Goal: Navigation & Orientation: Find specific page/section

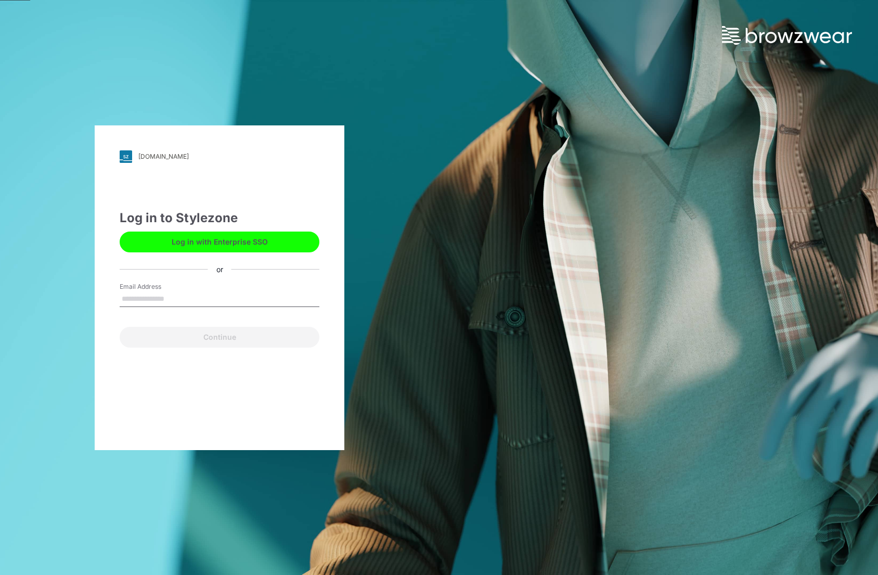
type input "**********"
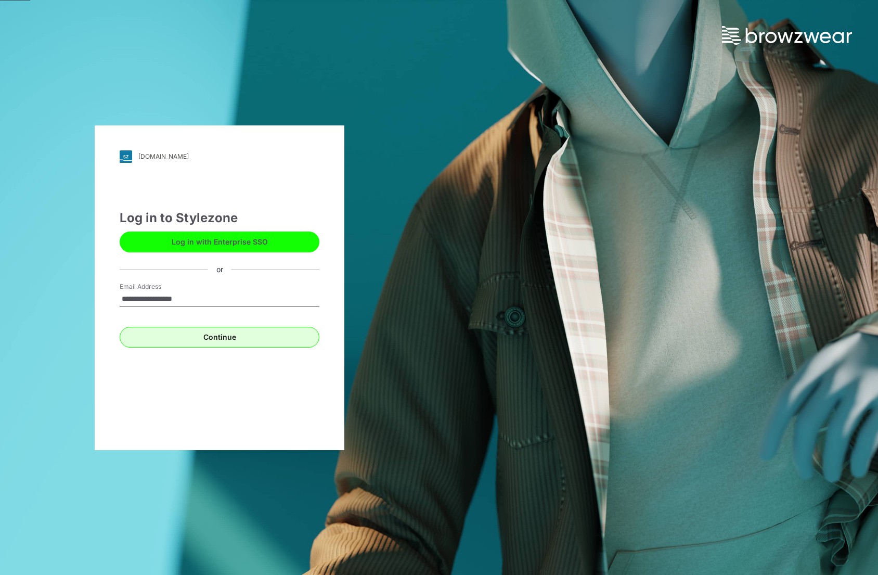
click at [192, 337] on button "Continue" at bounding box center [220, 337] width 200 height 21
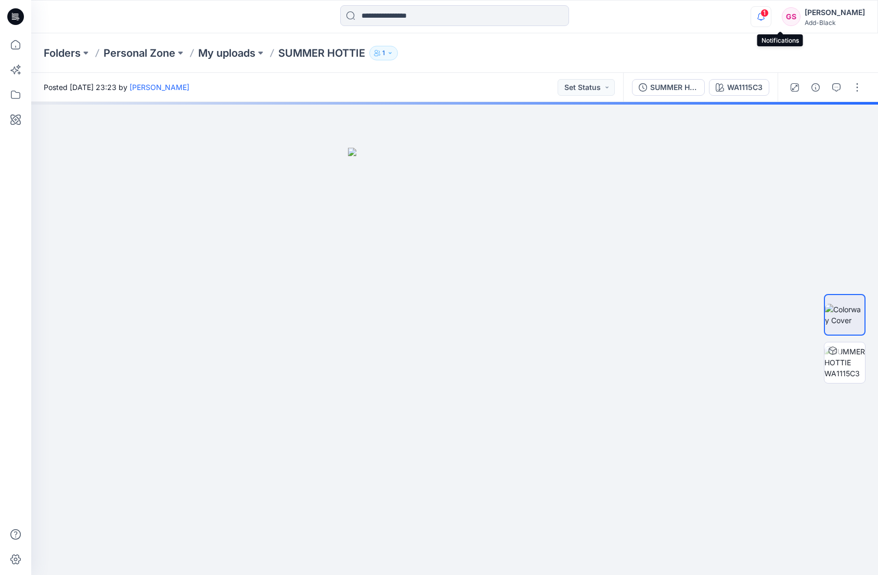
click at [763, 19] on icon "button" at bounding box center [761, 20] width 3 height 2
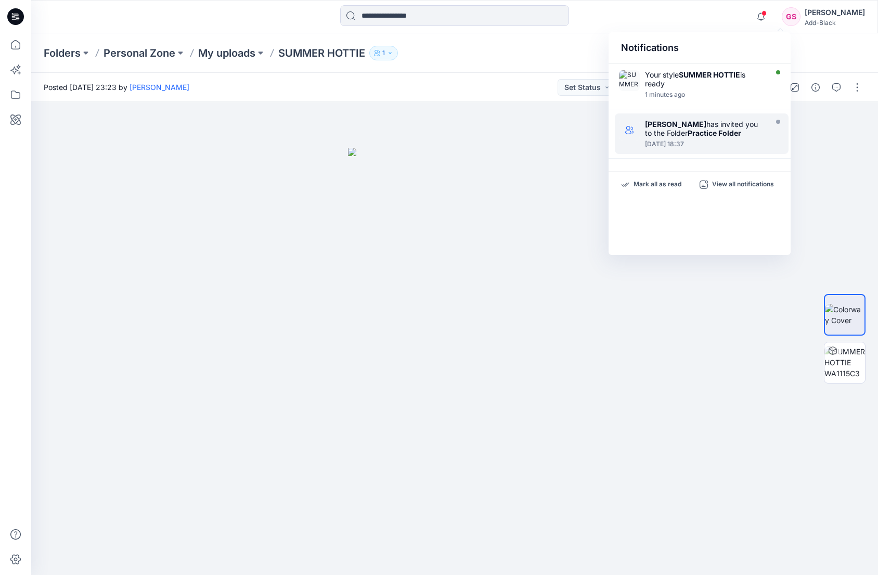
click at [705, 133] on strong "Practice Folder" at bounding box center [715, 133] width 54 height 9
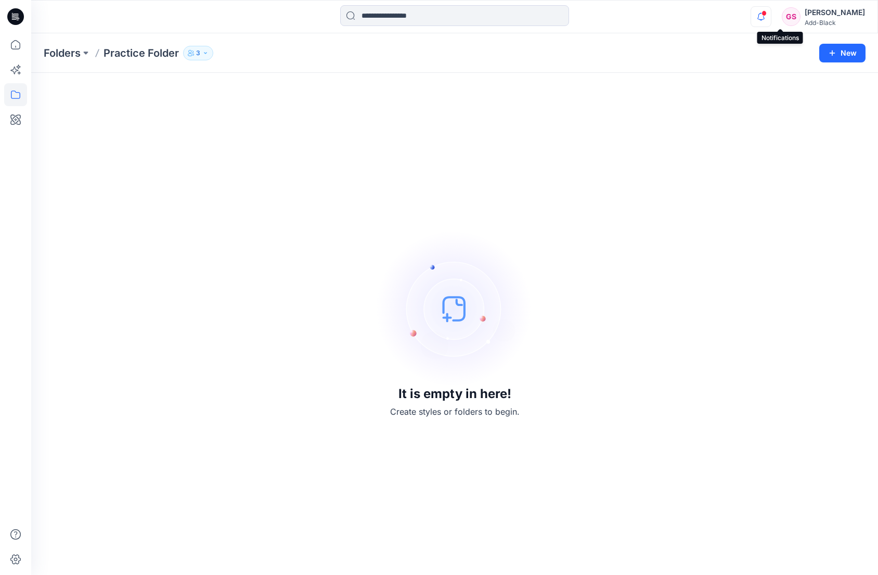
click at [762, 13] on icon "button" at bounding box center [761, 12] width 2 height 1
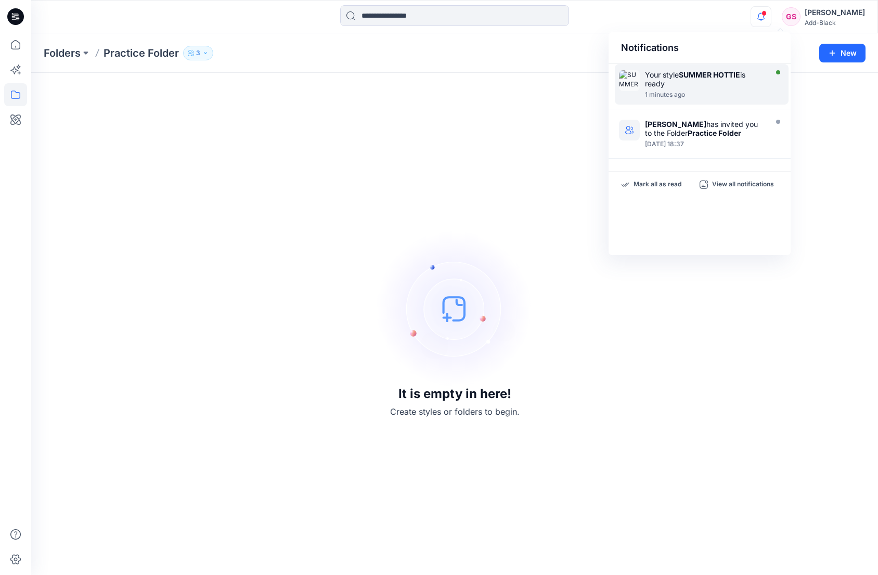
click at [692, 74] on strong "SUMMER HOTTIE" at bounding box center [709, 74] width 61 height 9
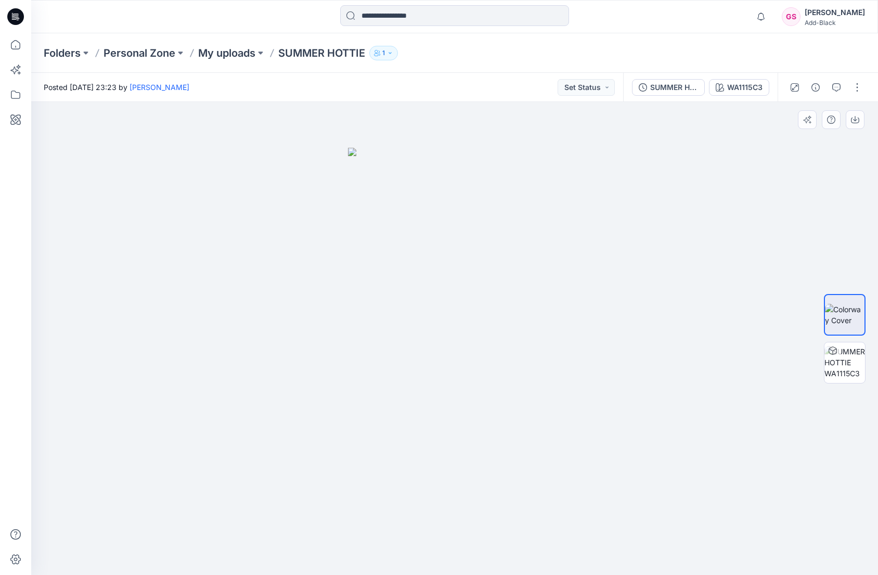
drag, startPoint x: 398, startPoint y: 251, endPoint x: 419, endPoint y: 250, distance: 21.4
click at [358, 243] on img at bounding box center [454, 362] width 213 height 428
drag, startPoint x: 303, startPoint y: 241, endPoint x: 339, endPoint y: 240, distance: 35.9
click at [338, 240] on div at bounding box center [454, 338] width 847 height 473
click at [604, 277] on div at bounding box center [454, 338] width 847 height 473
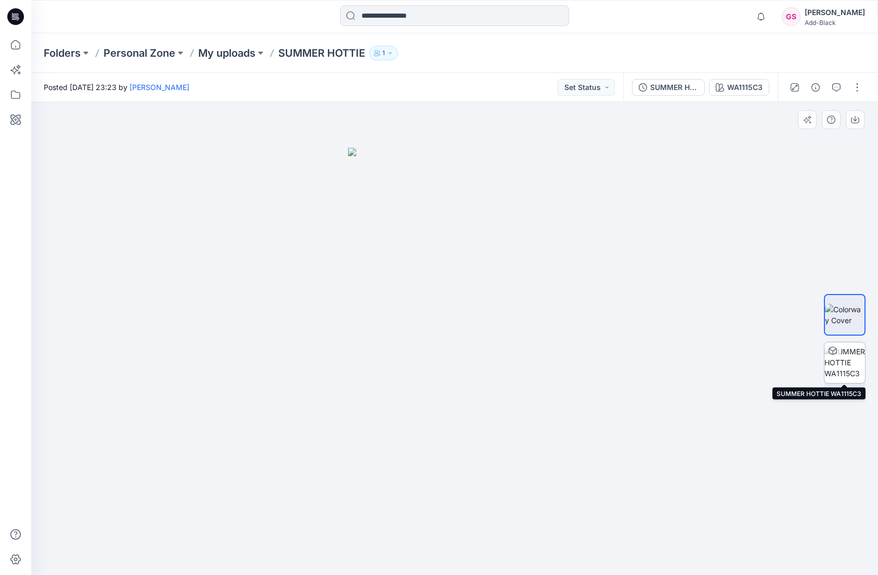
click at [834, 368] on img at bounding box center [845, 362] width 41 height 33
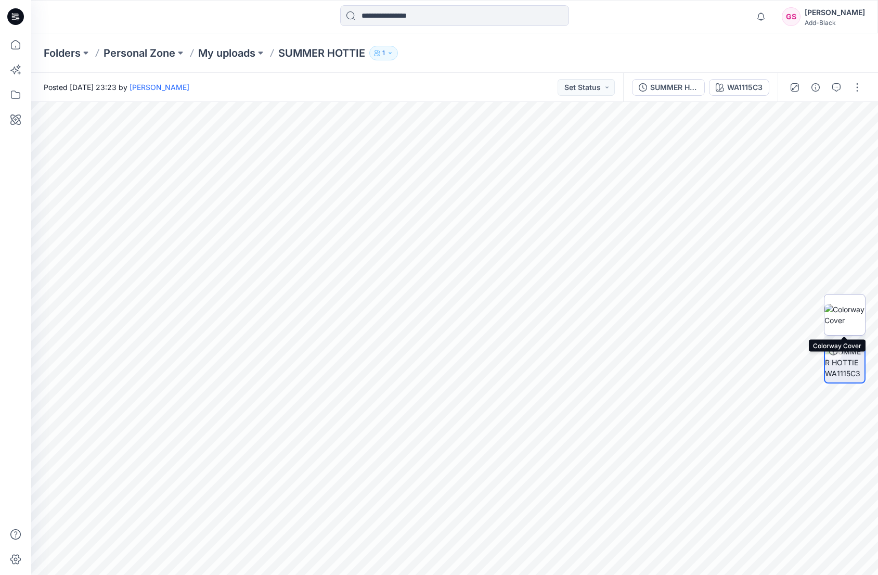
click at [839, 314] on img at bounding box center [845, 315] width 41 height 22
click at [13, 44] on icon at bounding box center [15, 44] width 23 height 23
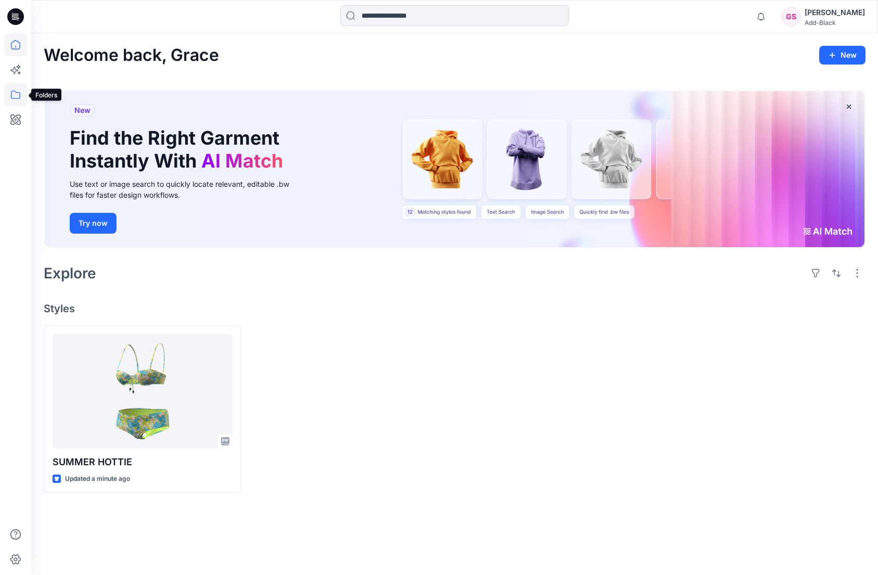
click at [10, 88] on icon at bounding box center [15, 94] width 23 height 23
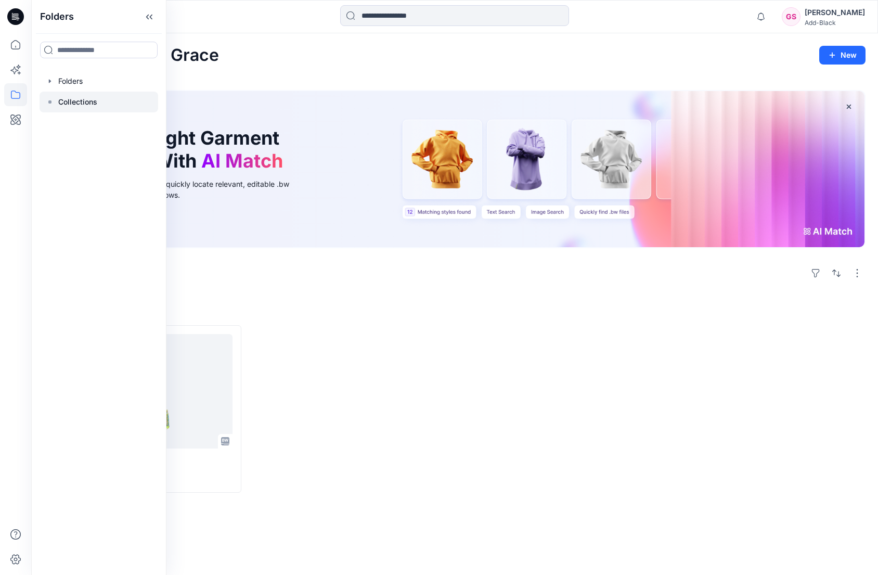
click at [73, 103] on p "Collections" at bounding box center [77, 102] width 39 height 12
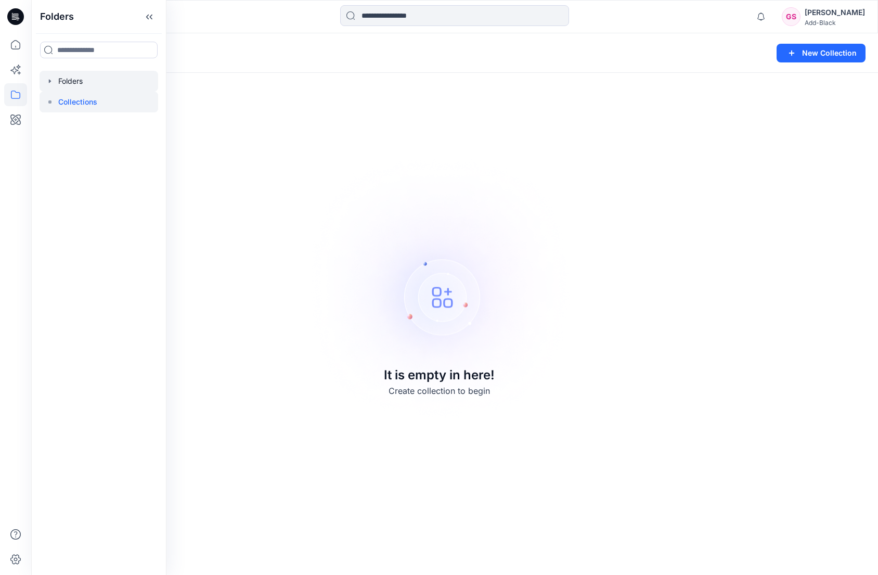
click at [77, 81] on div at bounding box center [99, 81] width 119 height 21
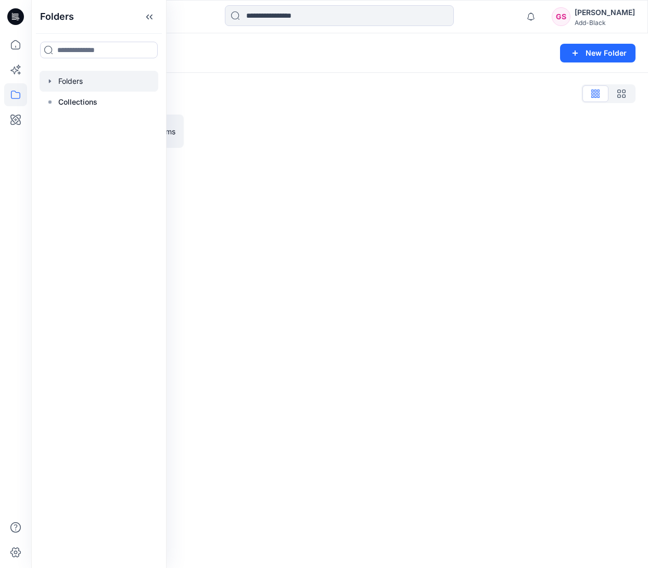
click at [5, 227] on div at bounding box center [15, 300] width 23 height 534
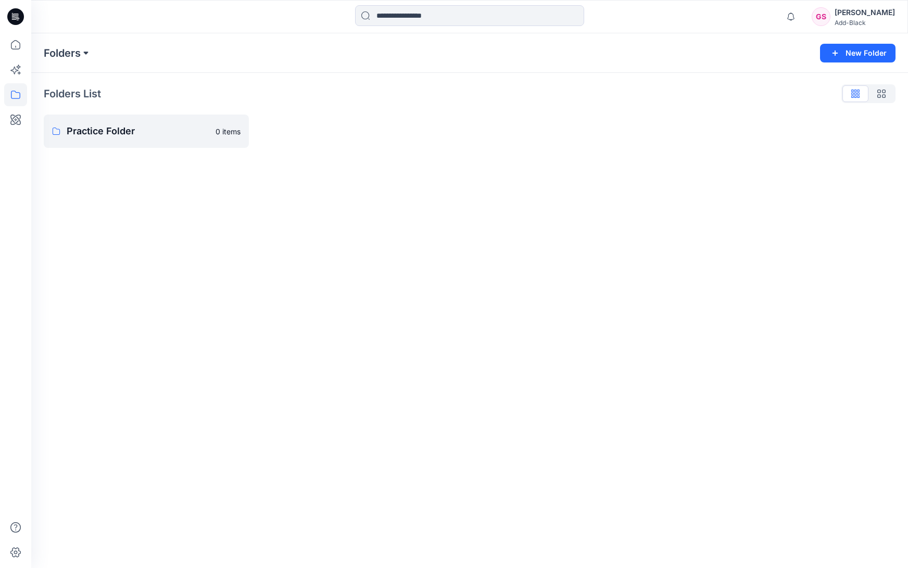
click at [84, 54] on button at bounding box center [86, 53] width 10 height 15
